Goal: Task Accomplishment & Management: Manage account settings

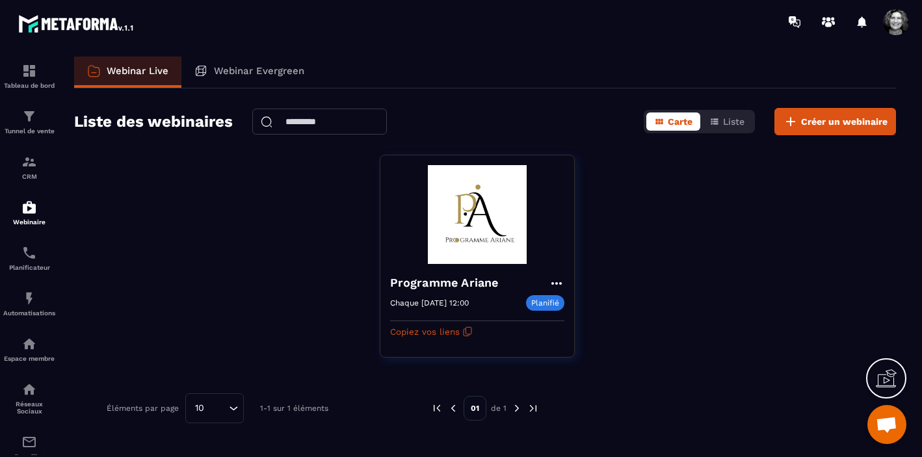
scroll to position [13586, 0]
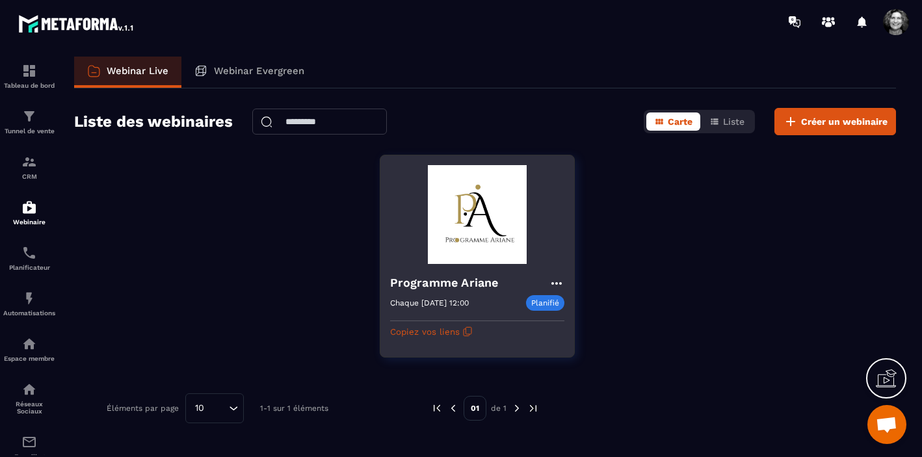
click at [561, 279] on icon at bounding box center [557, 284] width 16 height 16
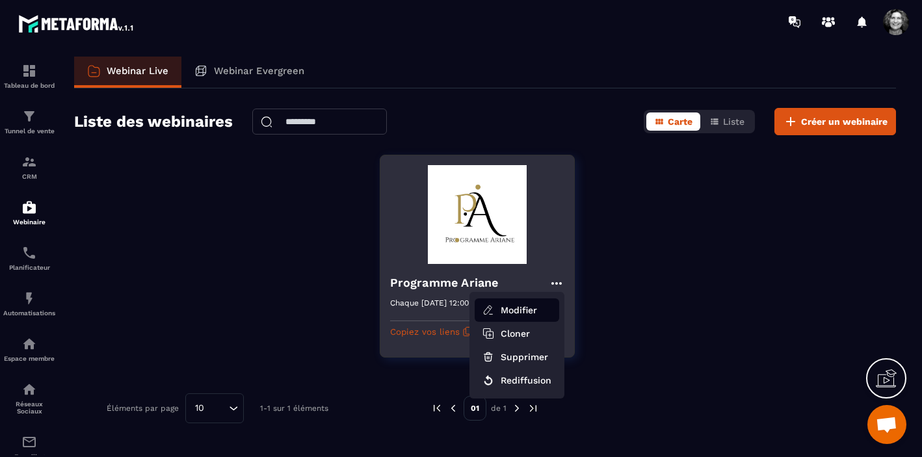
click at [524, 309] on button "Modifier" at bounding box center [517, 310] width 85 height 23
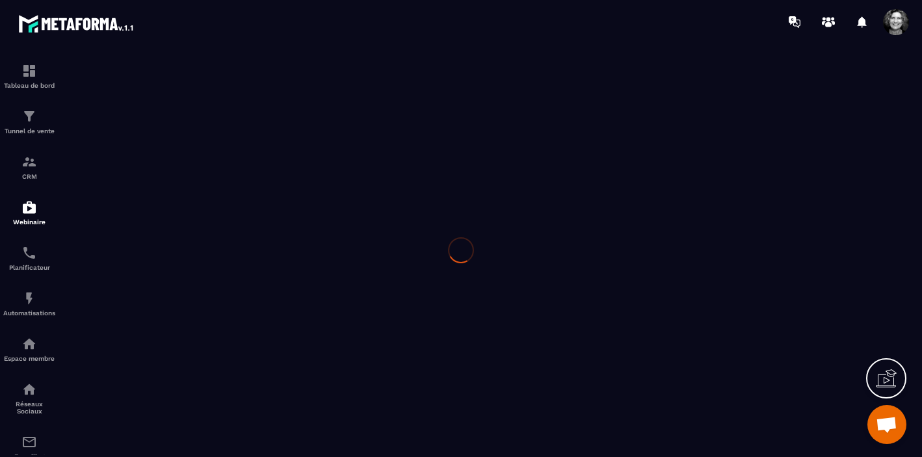
type input "**********"
type textarea "**********"
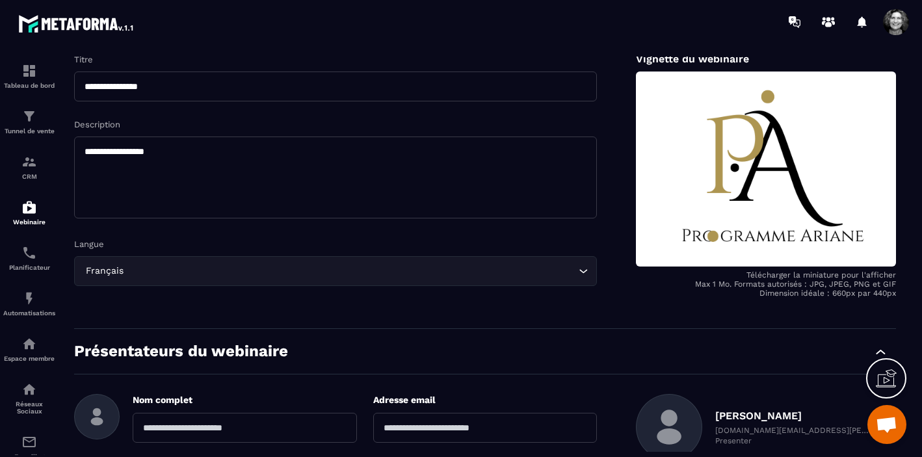
scroll to position [284, 0]
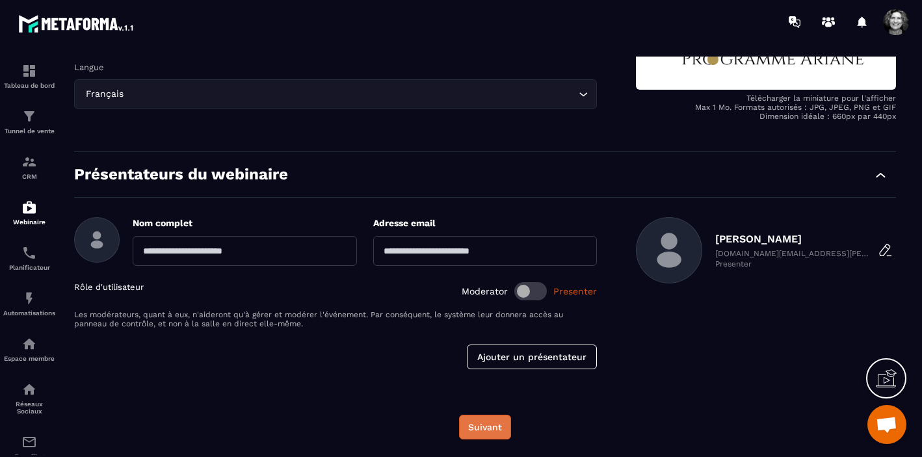
click at [484, 425] on button "Suivant" at bounding box center [485, 427] width 52 height 25
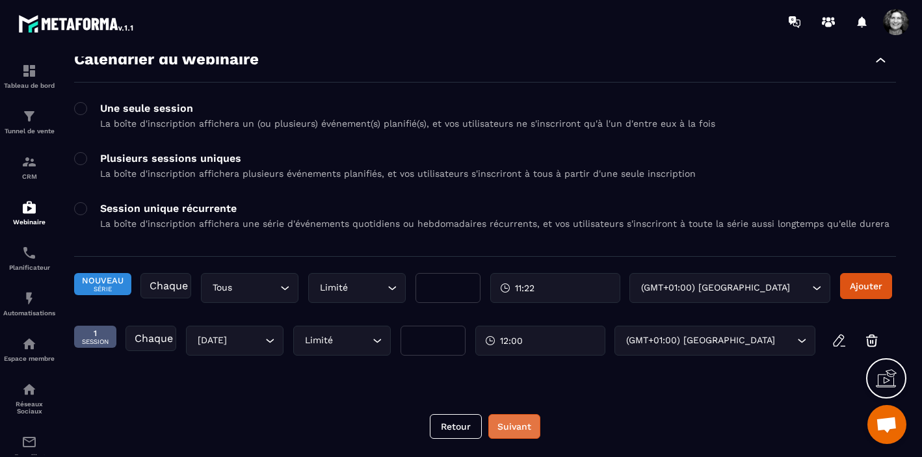
scroll to position [59, 0]
click at [524, 425] on button "Suivant" at bounding box center [515, 426] width 52 height 25
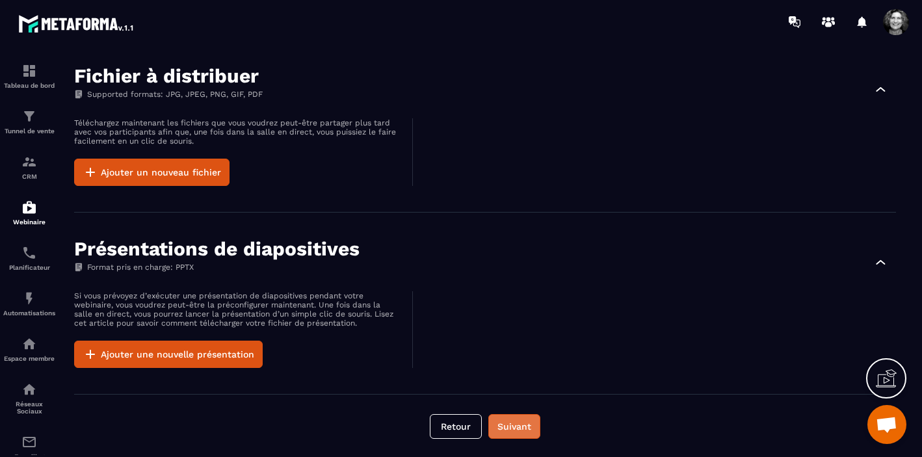
click at [515, 430] on button "Suivant" at bounding box center [515, 426] width 52 height 25
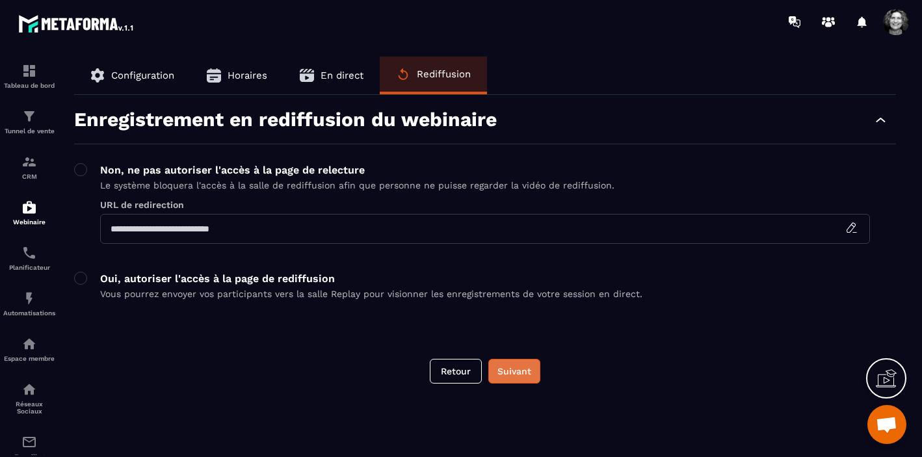
scroll to position [0, 0]
click at [334, 78] on span "En direct" at bounding box center [342, 76] width 43 height 12
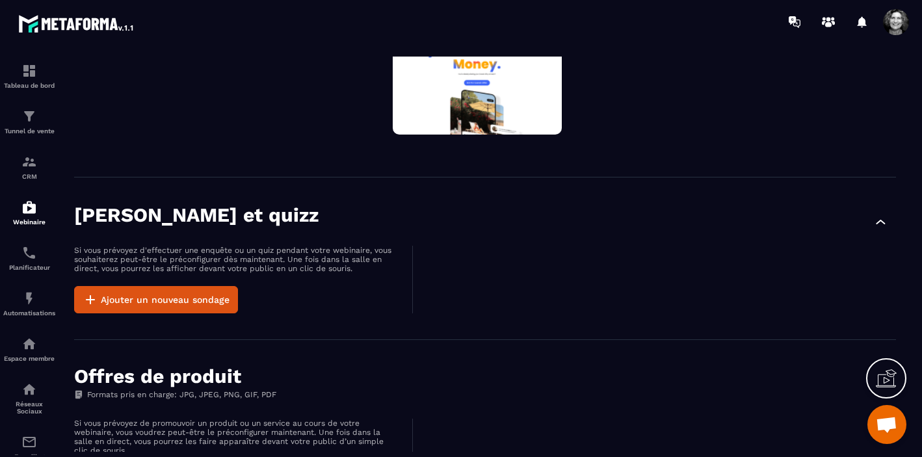
scroll to position [177, 0]
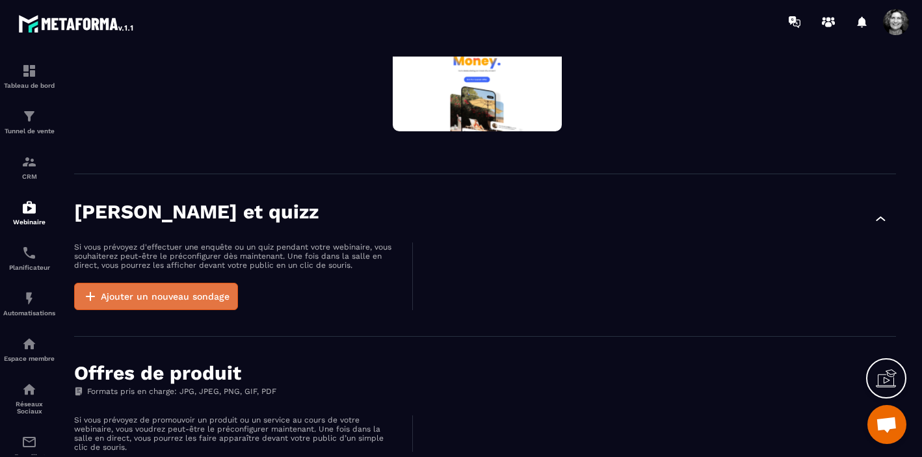
click at [200, 303] on button "Ajouter un nouveau sondage" at bounding box center [156, 296] width 164 height 27
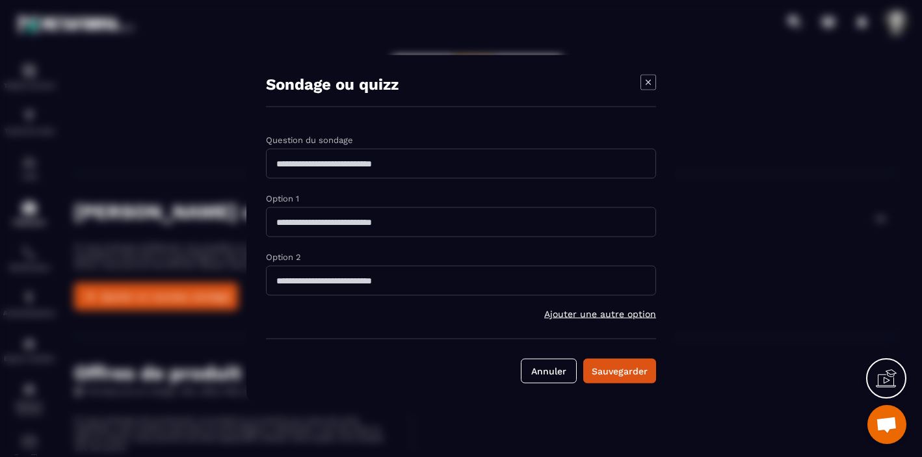
click at [298, 163] on input "Modal window" at bounding box center [461, 163] width 390 height 30
type input "*"
click at [547, 371] on button "Annuler" at bounding box center [549, 370] width 56 height 25
